Goal: Submit feedback/report problem: Submit feedback/report problem

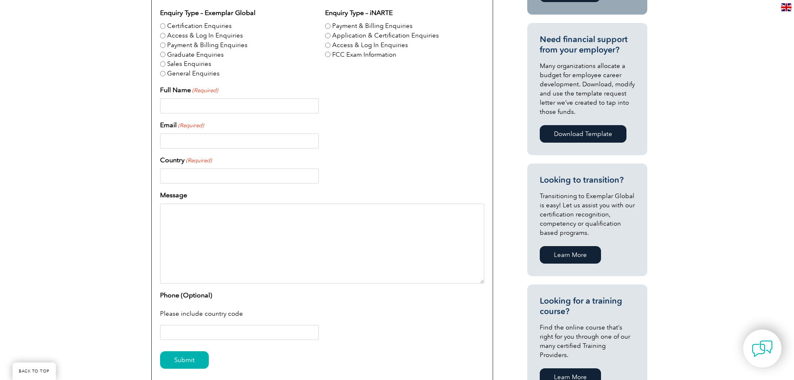
scroll to position [293, 0]
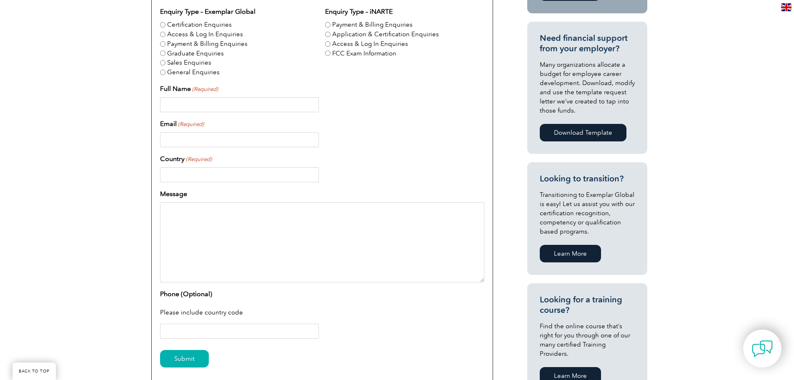
click at [235, 108] on input "Full Name (Required)" at bounding box center [239, 104] width 159 height 15
type input "Andrew P McCalister"
type input "apmccal@gmail.com"
type input "United States"
type input "12023223698"
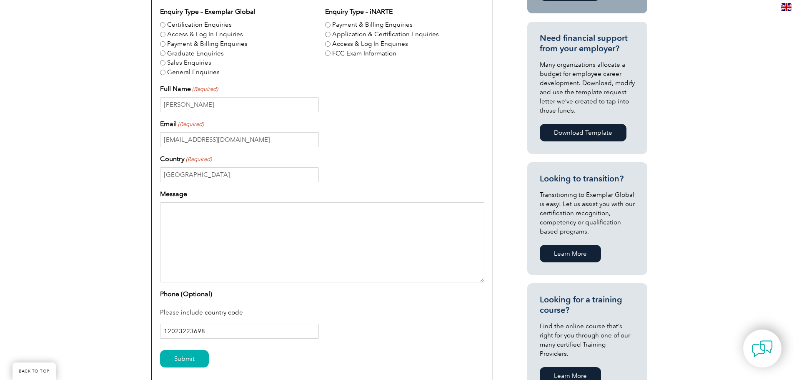
click at [199, 331] on input "12023223698" at bounding box center [239, 330] width 159 height 15
click at [298, 220] on textarea "Message" at bounding box center [322, 242] width 324 height 80
paste textarea "My name is Andrew McCalister, and I’m based in Arlington, Virginia. I’m explori…"
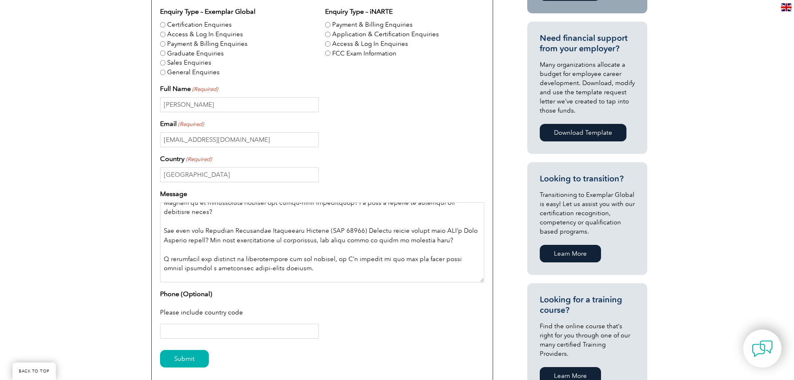
scroll to position [0, 0]
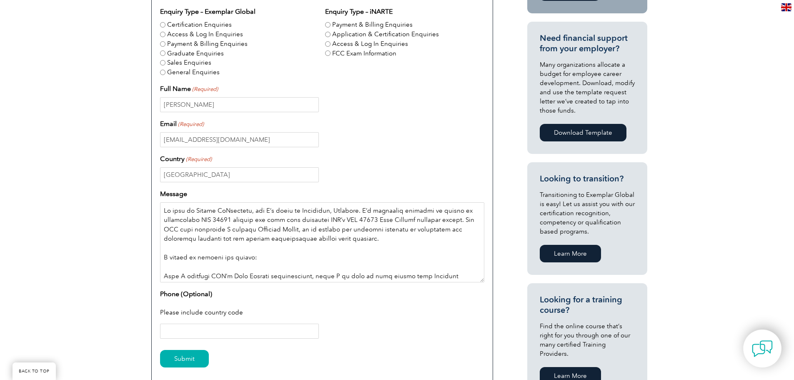
click at [363, 240] on textarea "Message" at bounding box center [322, 242] width 324 height 80
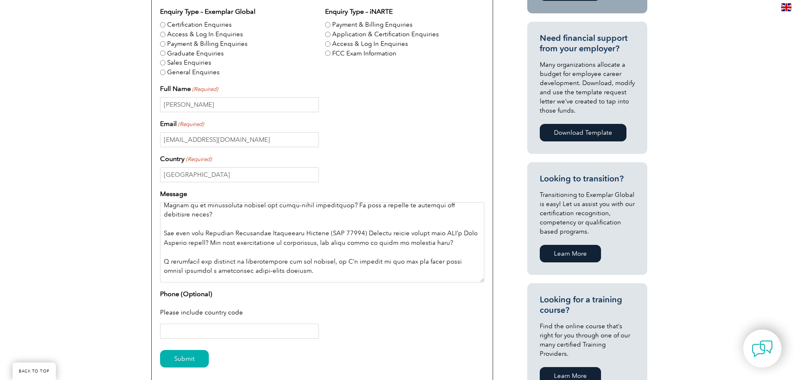
scroll to position [68, 0]
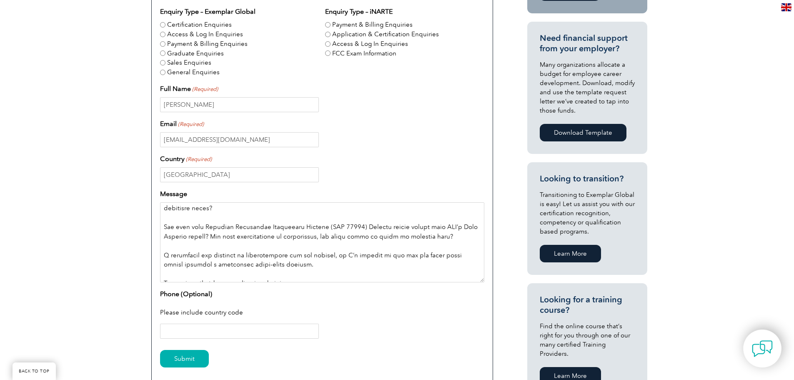
click at [311, 257] on textarea "Message" at bounding box center [322, 242] width 324 height 80
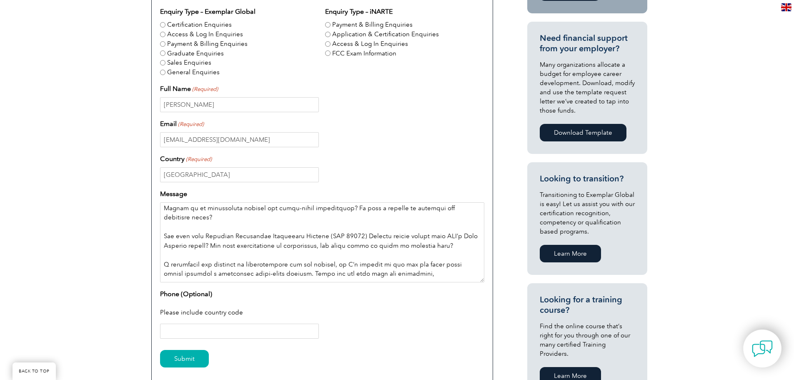
scroll to position [50, 0]
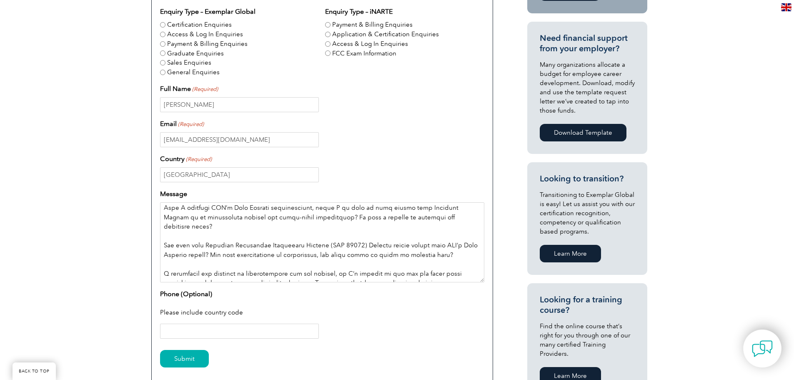
click at [407, 273] on textarea "Message" at bounding box center [322, 242] width 324 height 80
type textarea "My name is Andrew McCalister, and I’m based in Arlington, Virginia. I’m explori…"
click at [182, 357] on input "Submit" at bounding box center [184, 359] width 49 height 18
